Goal: Transaction & Acquisition: Purchase product/service

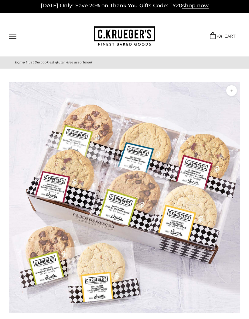
scroll to position [2, 0]
click at [12, 36] on button "Open navigation" at bounding box center [12, 36] width 7 height 5
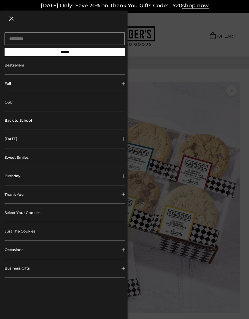
click at [19, 140] on button "[DATE]" at bounding box center [65, 139] width 120 height 18
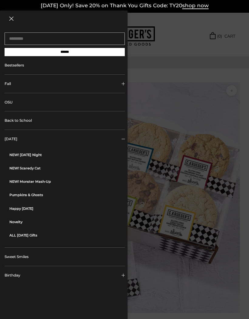
click at [22, 66] on link "Bestsellers" at bounding box center [65, 65] width 120 height 18
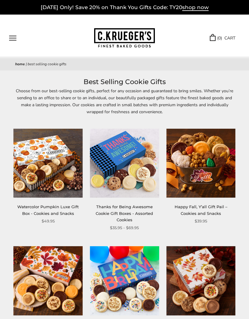
click at [16, 36] on button "Open navigation" at bounding box center [12, 37] width 7 height 5
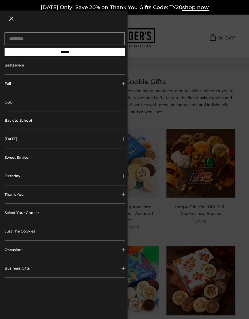
click at [12, 84] on button "Fall" at bounding box center [65, 84] width 120 height 18
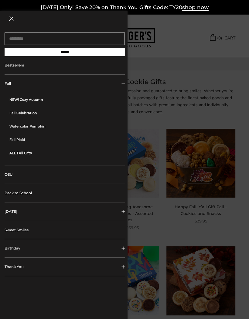
click at [32, 151] on link "ALL Fall Gifts" at bounding box center [66, 152] width 115 height 13
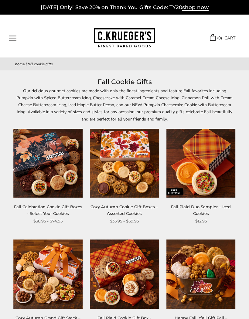
click at [11, 38] on button "Open navigation" at bounding box center [12, 37] width 7 height 5
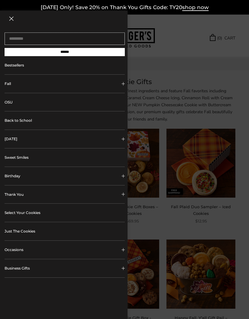
click at [14, 104] on link "OSU" at bounding box center [65, 102] width 120 height 18
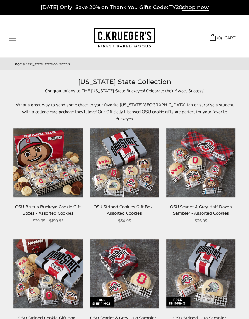
click at [15, 37] on button "Open navigation" at bounding box center [12, 37] width 7 height 5
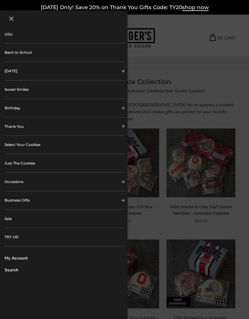
scroll to position [74, 0]
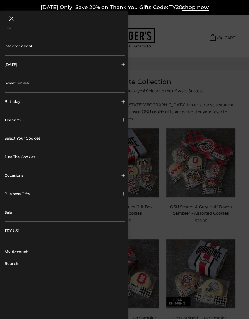
click at [34, 139] on link "Select Your Cookies" at bounding box center [65, 138] width 120 height 18
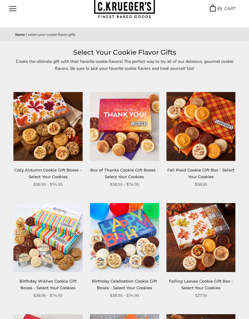
scroll to position [29, 0]
click at [59, 169] on link "Cozy Autumn Cookie Gift Boxes – Select Your Cookies" at bounding box center [48, 173] width 68 height 11
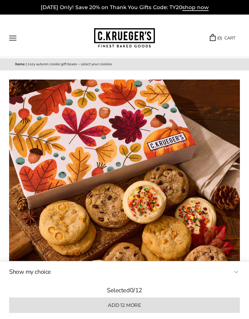
click at [15, 38] on button "Open navigation" at bounding box center [12, 37] width 7 height 5
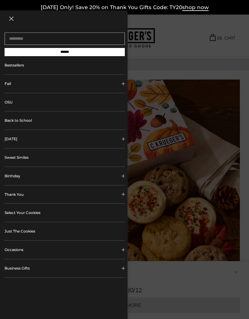
click at [123, 141] on span "Collapsible block button" at bounding box center [122, 138] width 3 height 3
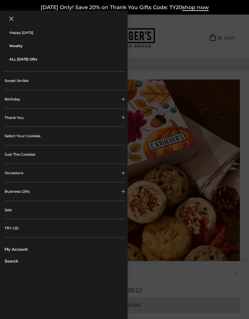
scroll to position [176, 0]
click at [122, 173] on span "Collapsible block button" at bounding box center [122, 172] width 3 height 3
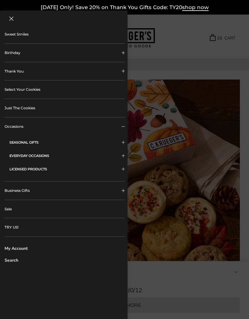
scroll to position [122, 0]
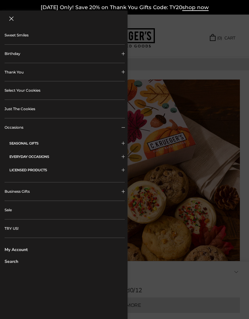
click at [34, 110] on link "Just The Cookies" at bounding box center [65, 109] width 120 height 18
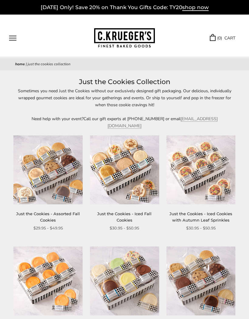
click at [16, 39] on button "Open navigation" at bounding box center [12, 37] width 7 height 5
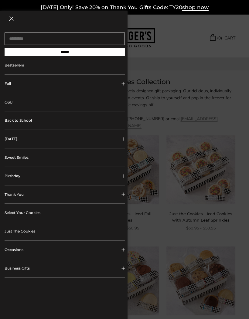
click at [19, 66] on link "Bestsellers" at bounding box center [65, 65] width 120 height 18
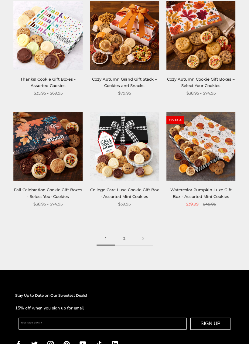
scroll to position [801, 0]
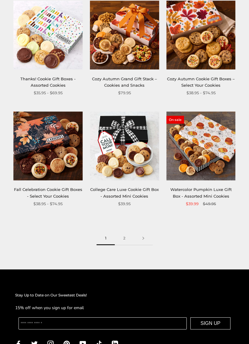
click at [127, 232] on link "2" at bounding box center [124, 239] width 19 height 14
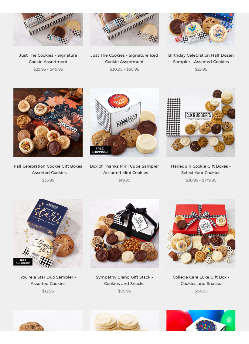
scroll to position [617, 0]
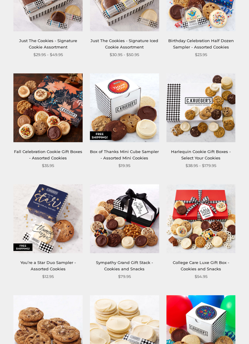
click at [218, 151] on link "Harlequin Cookie Gift Boxes - Select Your Cookies" at bounding box center [201, 154] width 60 height 11
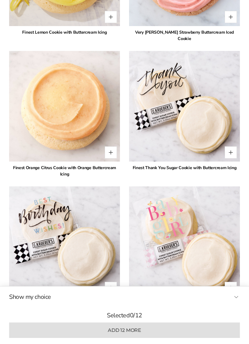
scroll to position [2055, 0]
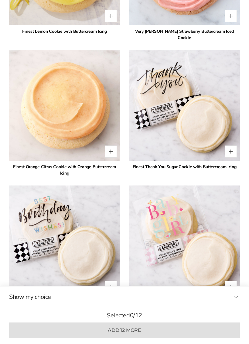
click at [232, 146] on button "Quantity button plus" at bounding box center [230, 152] width 12 height 12
click at [235, 147] on button "Quantity button plus" at bounding box center [230, 152] width 12 height 12
click at [210, 147] on button "Quantity button minus" at bounding box center [207, 152] width 12 height 12
click at [206, 147] on button "Quantity button minus" at bounding box center [207, 152] width 12 height 12
type input "*"
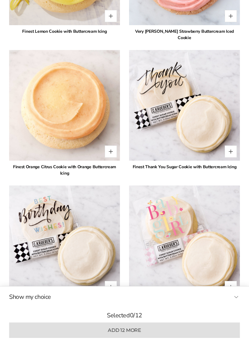
click at [192, 164] on div "Finest Thank You Sugar Cookie with Buttercream Icing" at bounding box center [184, 167] width 111 height 6
click at [170, 84] on img at bounding box center [184, 105] width 111 height 111
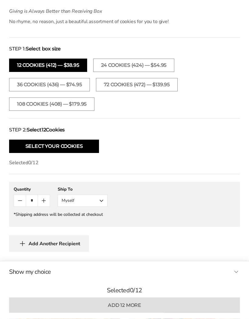
scroll to position [392, 0]
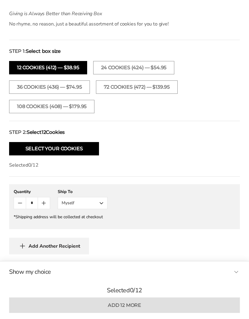
click at [78, 148] on button "Select Your Cookies" at bounding box center [54, 148] width 90 height 13
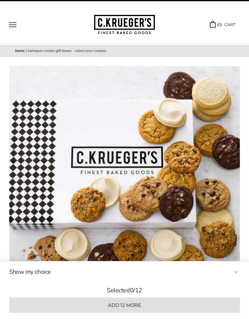
scroll to position [0, 0]
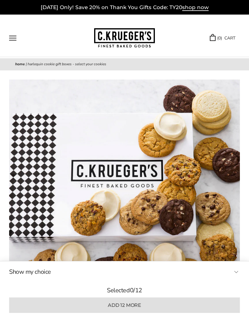
click at [16, 40] on button "Open navigation" at bounding box center [12, 37] width 7 height 5
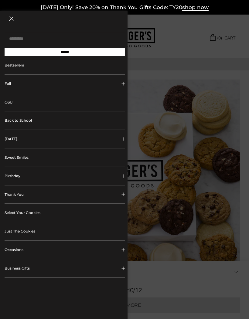
click at [44, 39] on input "Search..." at bounding box center [65, 38] width 120 height 12
type input "**********"
click at [65, 54] on input "******" at bounding box center [65, 52] width 120 height 8
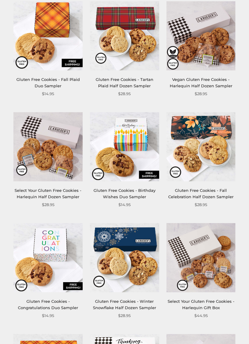
scroll to position [317, 0]
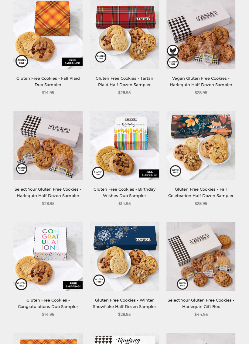
click at [230, 190] on div "Gluten Free Cookies - Fall Celebration Half Dozen Sampler" at bounding box center [200, 192] width 69 height 13
click at [222, 125] on img at bounding box center [200, 145] width 69 height 69
